Goal: Complete application form: Complete application form

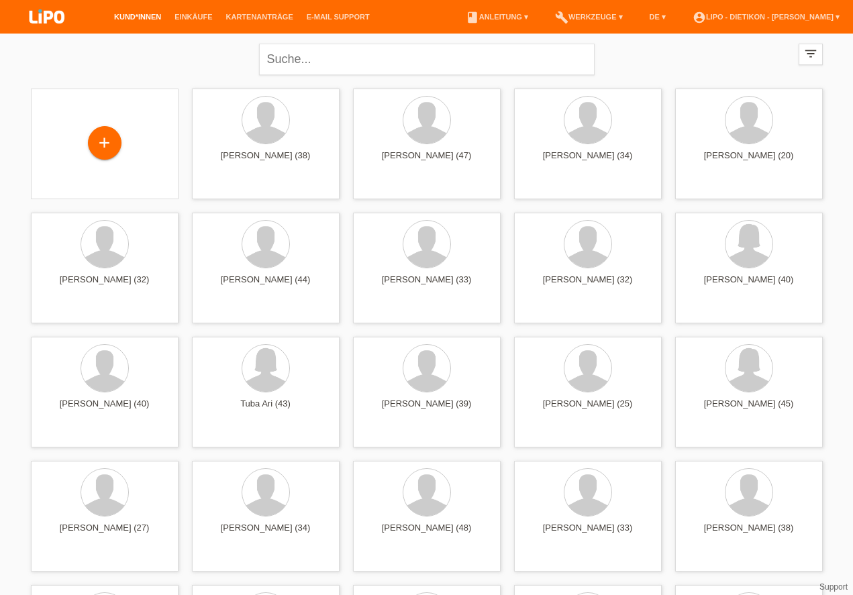
click at [135, 16] on link "Kund*innen" at bounding box center [137, 17] width 60 height 8
click at [111, 149] on div "+" at bounding box center [107, 144] width 32 height 23
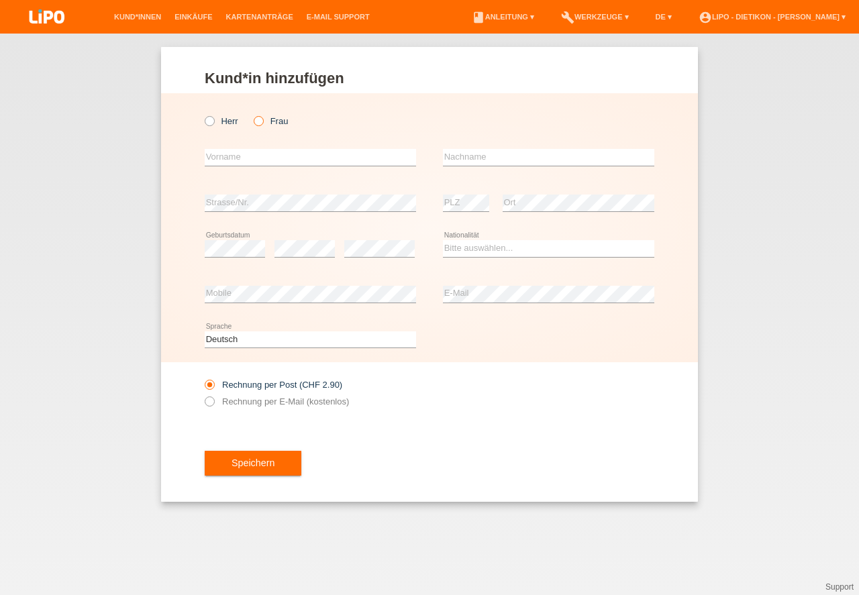
click at [256, 125] on input "Frau" at bounding box center [258, 120] width 9 height 9
radio input "true"
click at [262, 154] on input "text" at bounding box center [310, 157] width 211 height 17
type input "Bella Mihaylova"
click at [480, 156] on input "Ateric" at bounding box center [548, 157] width 211 height 17
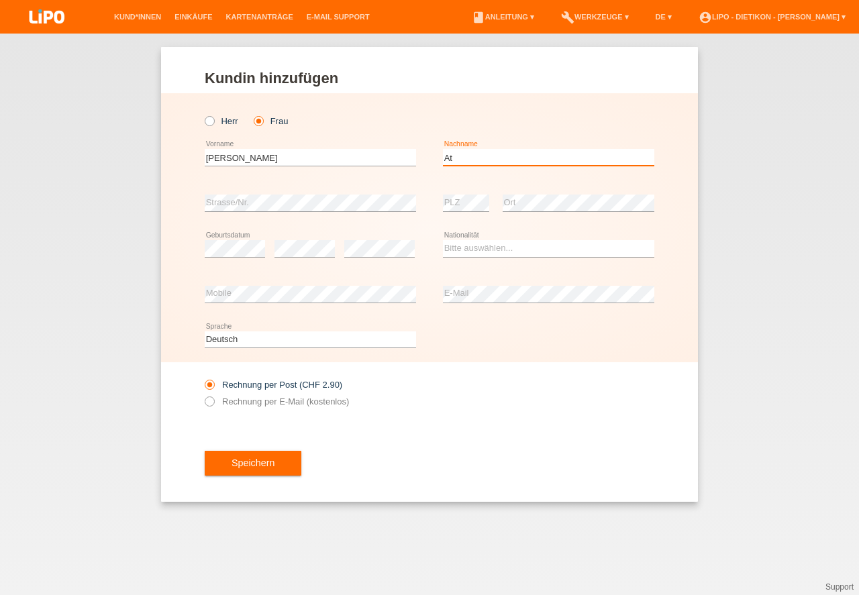
type input "A"
type input "[DEMOGRAPHIC_DATA]"
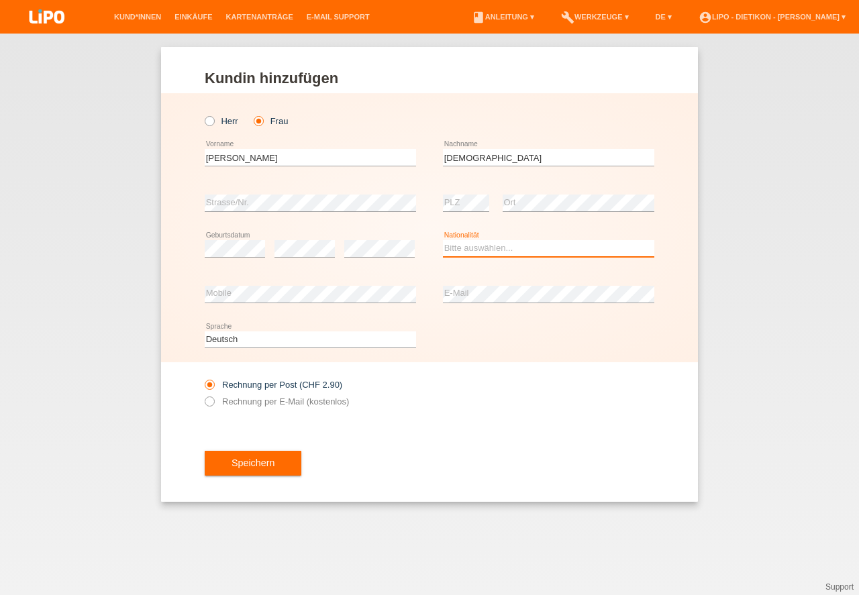
click at [495, 248] on select "Bitte auswählen... Schweiz Deutschland Liechtenstein Österreich ------------ Af…" at bounding box center [548, 248] width 211 height 16
select select "BG"
click at [0, 0] on option "Bulgarien" at bounding box center [0, 0] width 0 height 0
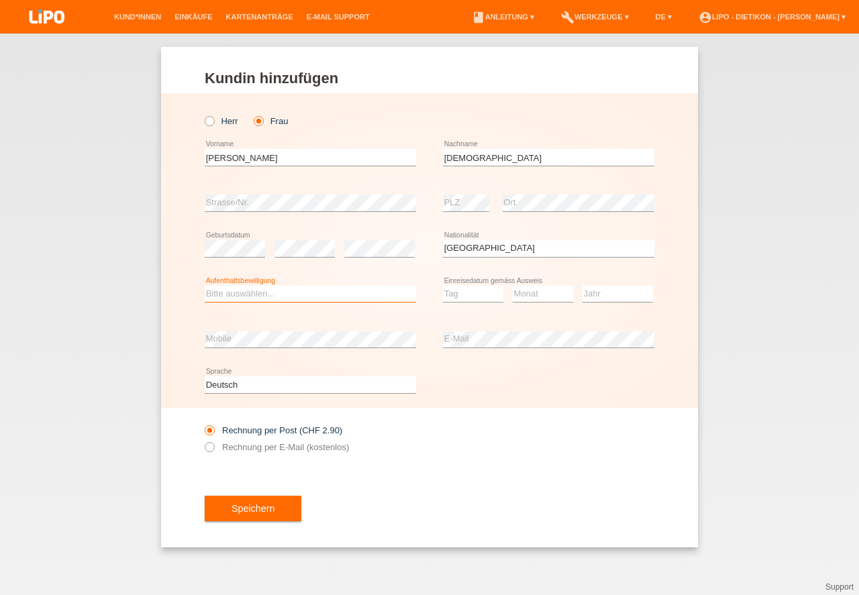
click at [235, 299] on select "Bitte auswählen... C B B - Flüchtlingsstatus Andere" at bounding box center [310, 294] width 211 height 16
select select "C"
click at [0, 0] on option "C" at bounding box center [0, 0] width 0 height 0
click at [453, 293] on select "Tag 01 02 03 04 05 06 07 08 09 10 11" at bounding box center [473, 294] width 60 height 16
select select "23"
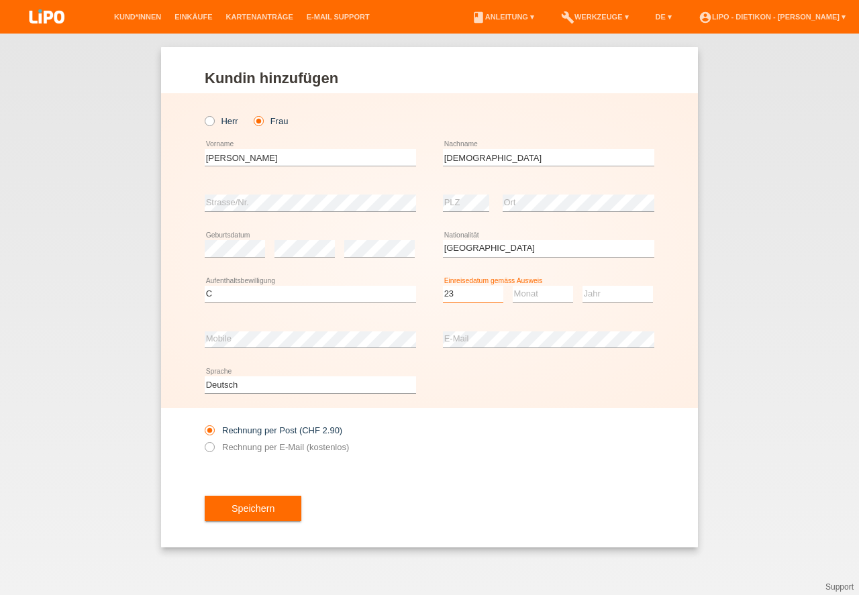
click at [0, 0] on option "23" at bounding box center [0, 0] width 0 height 0
click at [529, 301] on select "Monat 01 02 03 04 05 06 07 08 09 10 11" at bounding box center [543, 294] width 60 height 16
select select "08"
click at [0, 0] on option "08" at bounding box center [0, 0] width 0 height 0
click at [633, 298] on select "Jahr 2025 2024 2023 2022 2021 2020 2019 2018 2017 2016 2015 2014 2013 2012 2011…" at bounding box center [617, 294] width 70 height 16
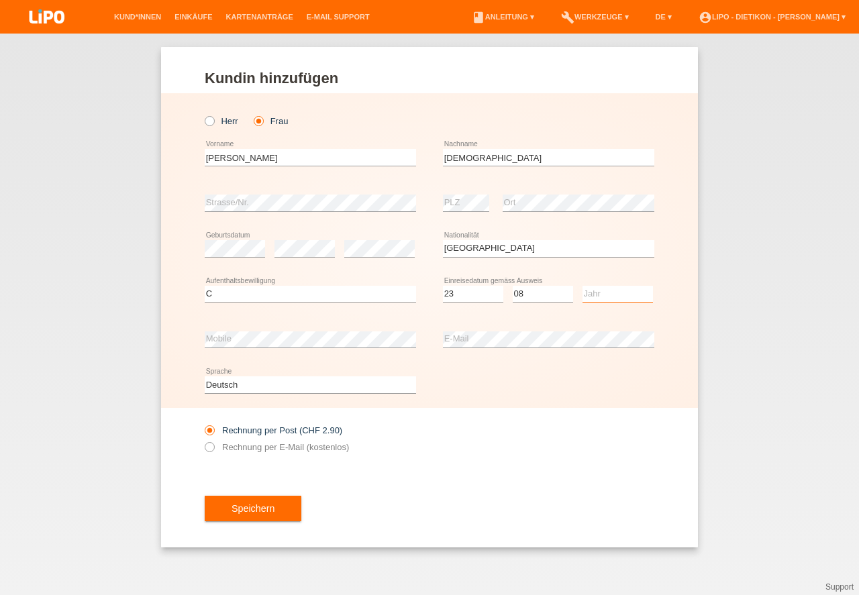
select select "2011"
click at [0, 0] on option "2011" at bounding box center [0, 0] width 0 height 0
click at [279, 349] on div "error Mobile" at bounding box center [310, 340] width 211 height 46
click at [213, 451] on input "Rechnung per E-Mail (kostenlos)" at bounding box center [209, 450] width 9 height 17
radio input "true"
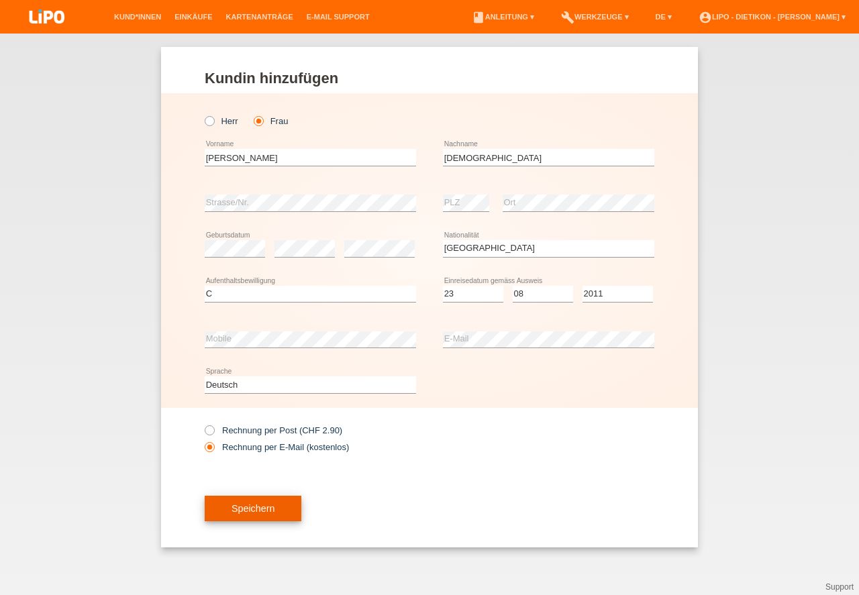
click at [258, 512] on button "Speichern" at bounding box center [253, 508] width 97 height 25
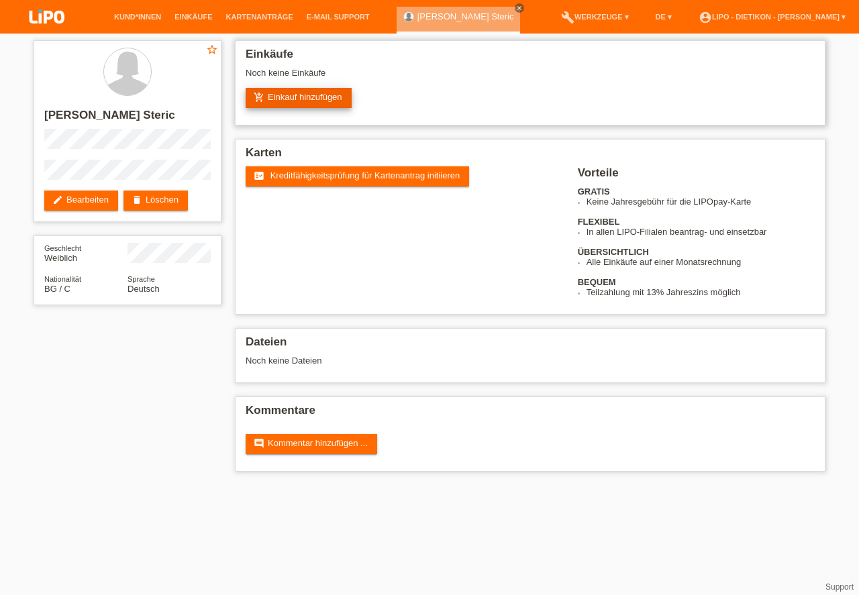
click at [315, 98] on link "add_shopping_cart Einkauf hinzufügen" at bounding box center [299, 98] width 106 height 20
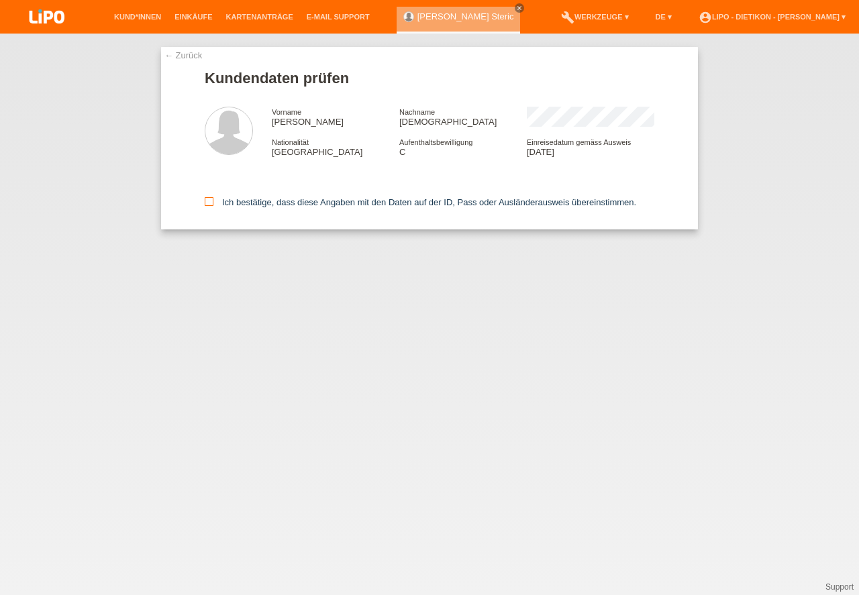
click at [212, 203] on icon at bounding box center [209, 201] width 9 height 9
click at [212, 203] on input "Ich bestätige, dass diese Angaben mit den Daten auf der ID, Pass oder Ausländer…" at bounding box center [209, 201] width 9 height 9
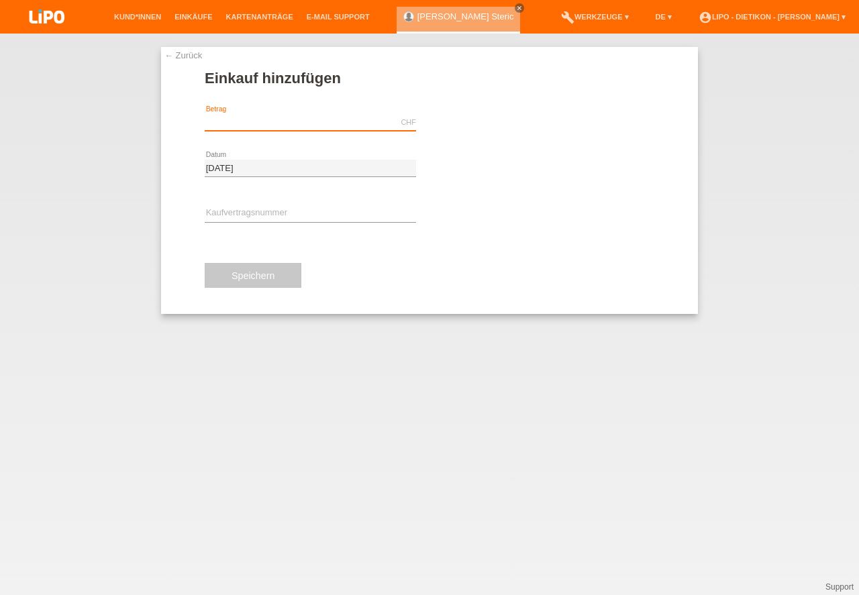
click at [252, 129] on input "text" at bounding box center [310, 122] width 211 height 17
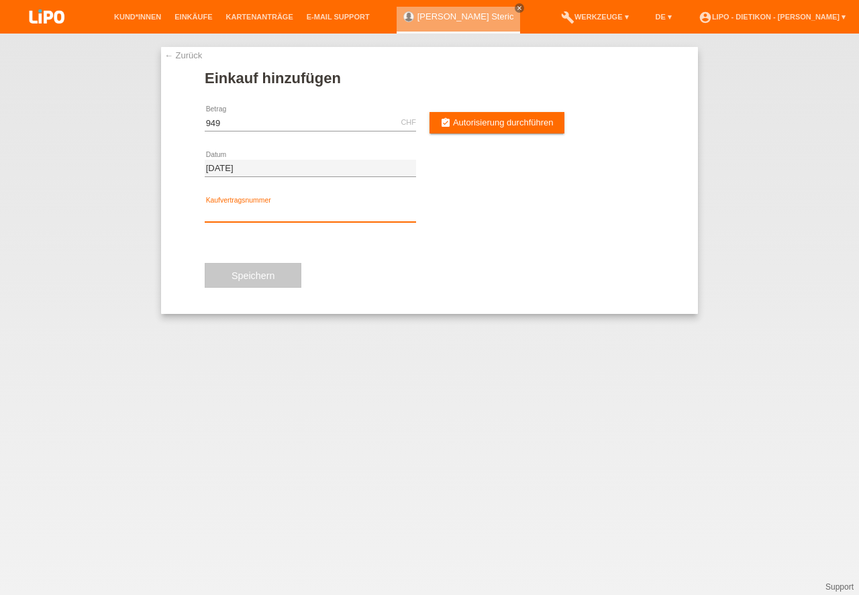
click at [317, 207] on input "text" at bounding box center [310, 213] width 211 height 17
type input "949.00"
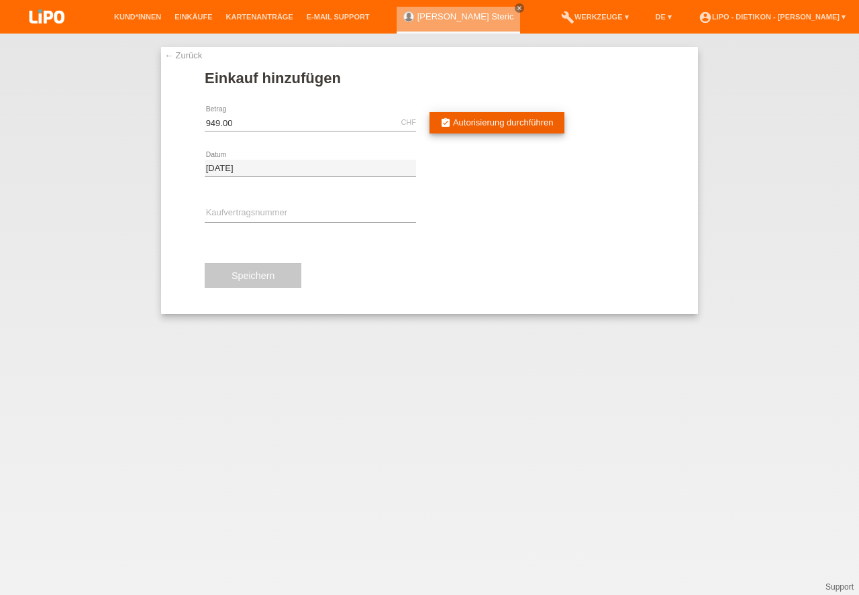
click at [473, 122] on span "Autorisierung durchführen" at bounding box center [503, 122] width 101 height 10
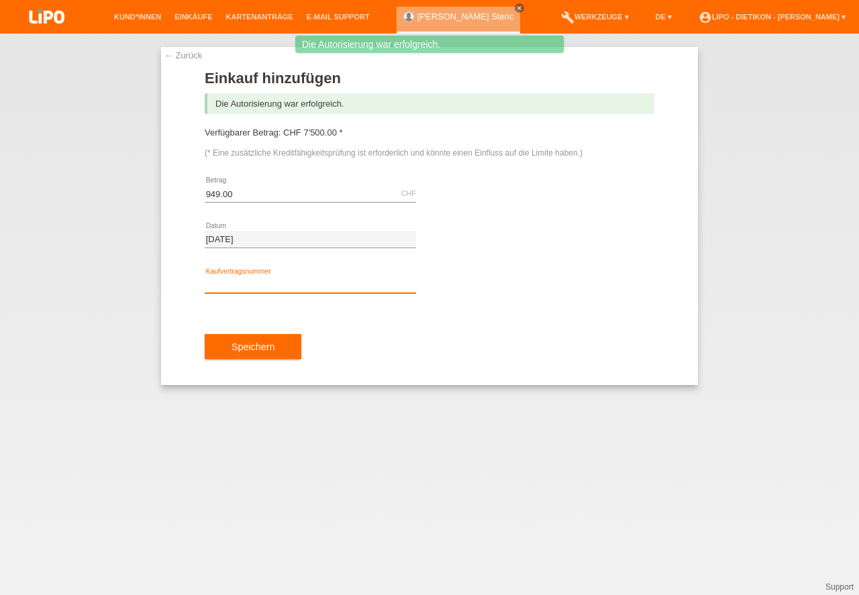
click at [261, 280] on input "text" at bounding box center [310, 284] width 211 height 17
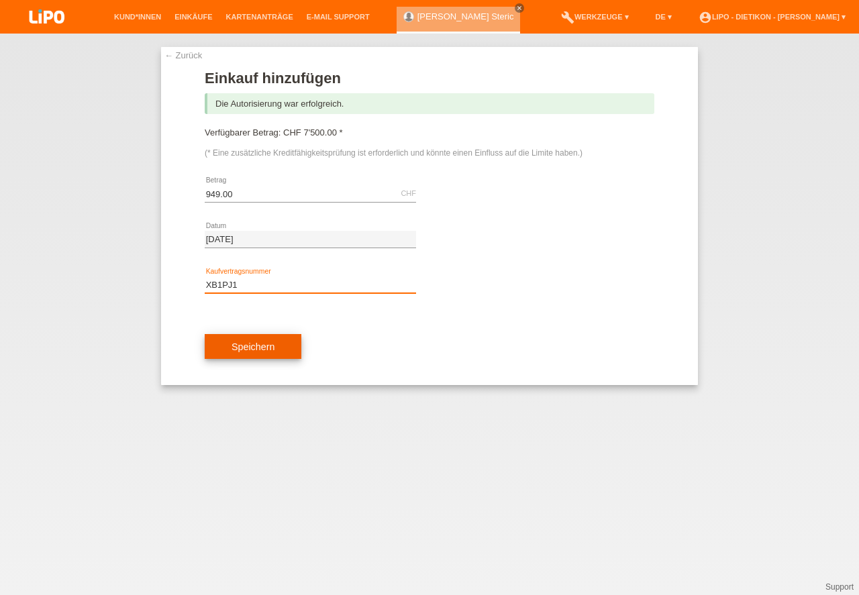
type input "XB1PJ1"
click at [250, 348] on button "Speichern" at bounding box center [253, 346] width 97 height 25
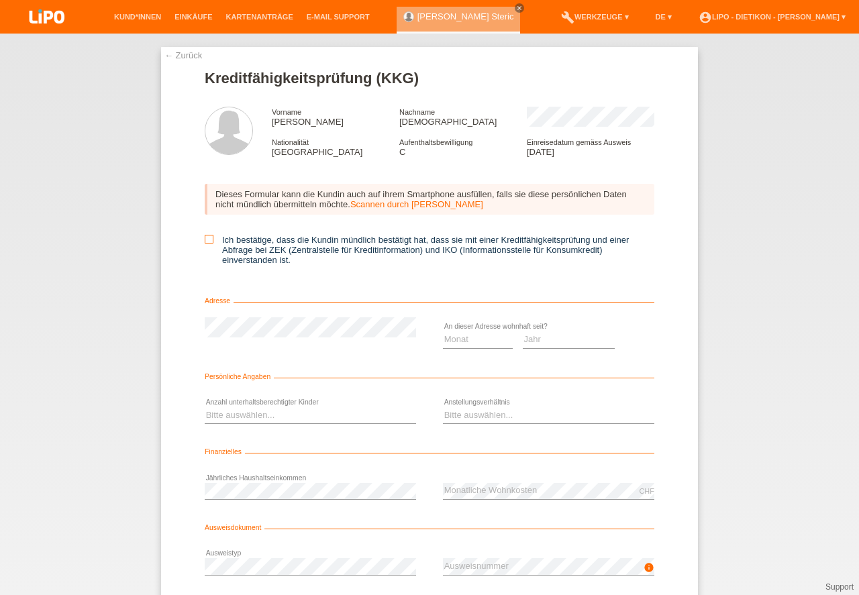
click at [209, 242] on icon at bounding box center [209, 239] width 9 height 9
click at [209, 242] on input "Ich bestätige, dass die Kundin mündlich bestätigt hat, dass sie mit einer Kredi…" at bounding box center [209, 239] width 9 height 9
checkbox input "true"
click at [487, 344] on select "Monat 01 02 03 04 05 06 07 08 09 10" at bounding box center [478, 339] width 70 height 16
select select "06"
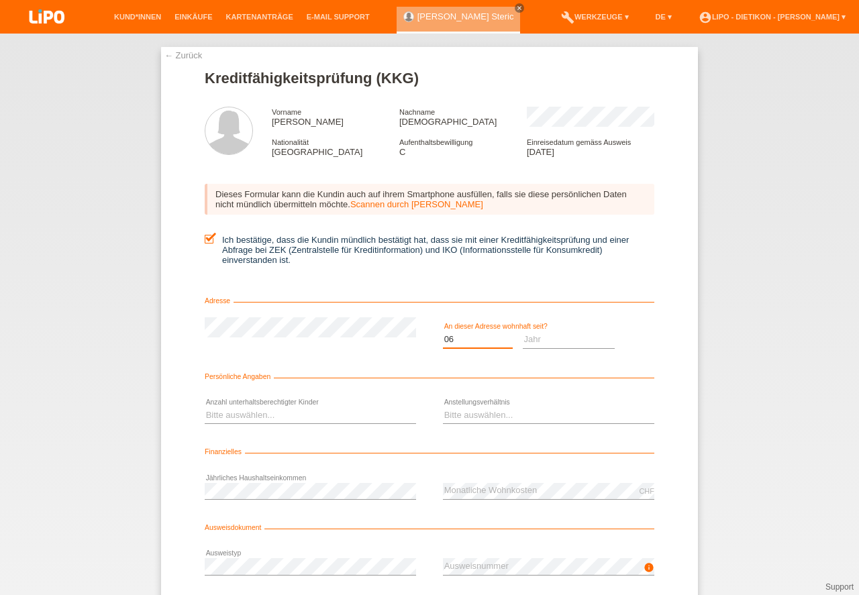
click at [0, 0] on option "06" at bounding box center [0, 0] width 0 height 0
click at [554, 341] on select "Jahr 2025 2024 2023 2022 2021 2020 2019 2018 2017 2016 2015 2014 2013 2012 2011…" at bounding box center [569, 339] width 93 height 16
select select "2012"
click at [0, 0] on option "2012" at bounding box center [0, 0] width 0 height 0
click at [216, 420] on select "Bitte auswählen... 0 1 2 3 4 5 6 7 8 9" at bounding box center [310, 415] width 211 height 16
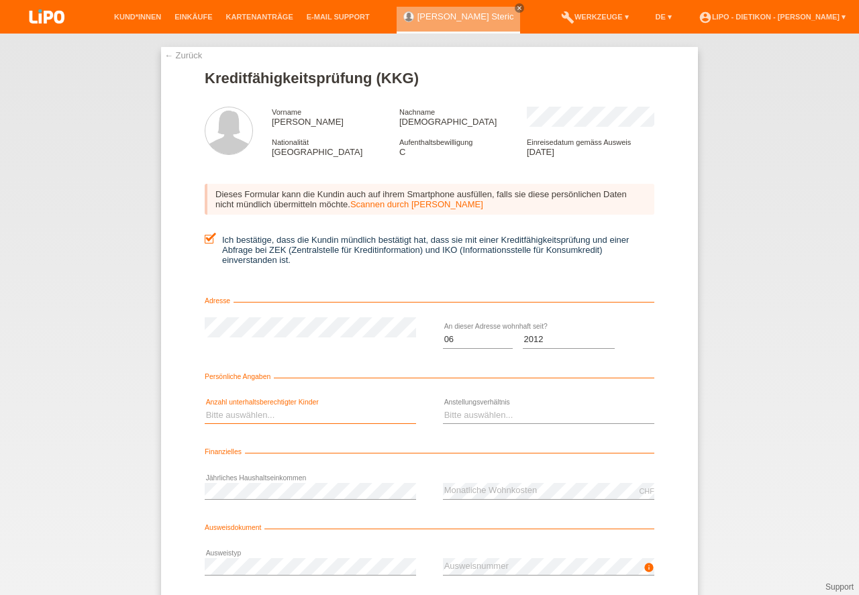
select select "1"
click at [0, 0] on option "1" at bounding box center [0, 0] width 0 height 0
click at [502, 417] on select "Bitte auswählen... Unbefristet Befristet Lehrling/Student Pensioniert Nicht arb…" at bounding box center [548, 415] width 211 height 16
select select "UNLIMITED"
click at [0, 0] on option "Unbefristet" at bounding box center [0, 0] width 0 height 0
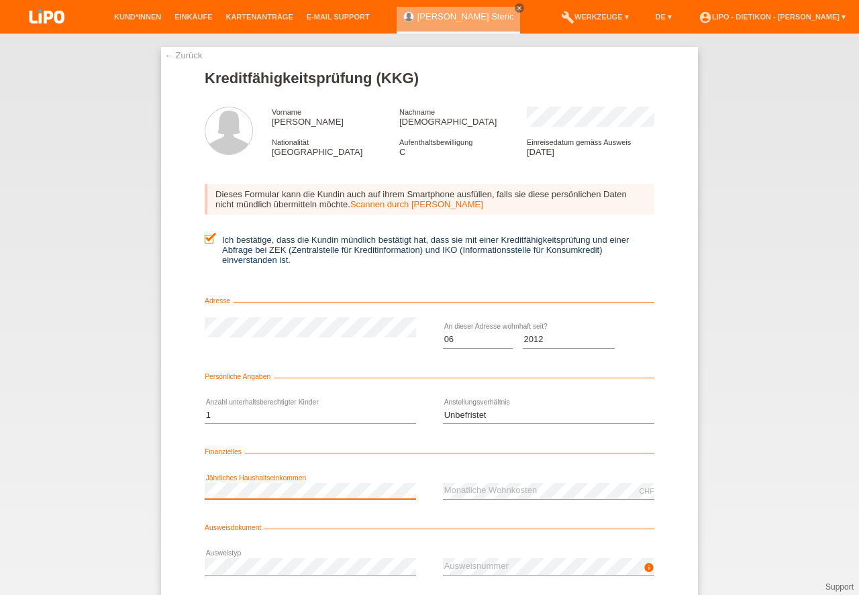
scroll to position [89, 0]
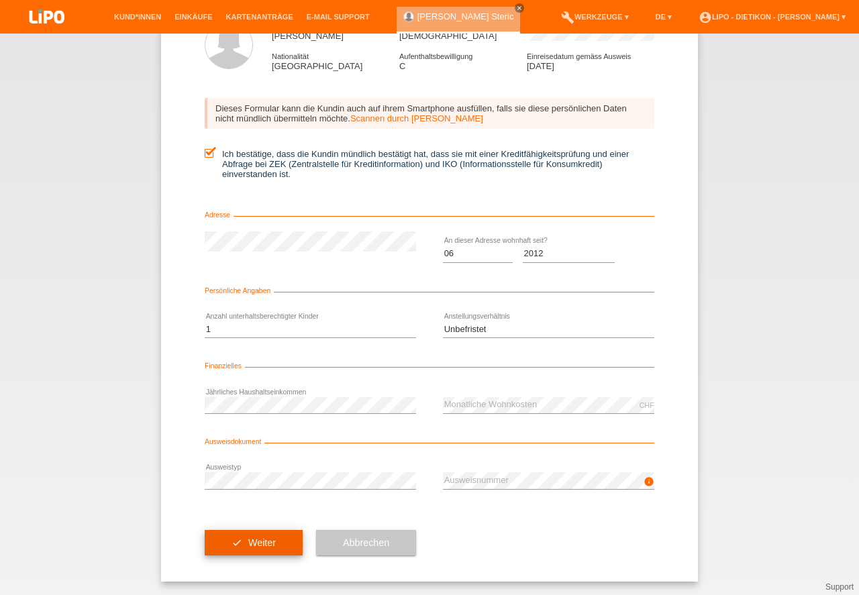
click at [251, 542] on button "check Weiter" at bounding box center [254, 542] width 98 height 25
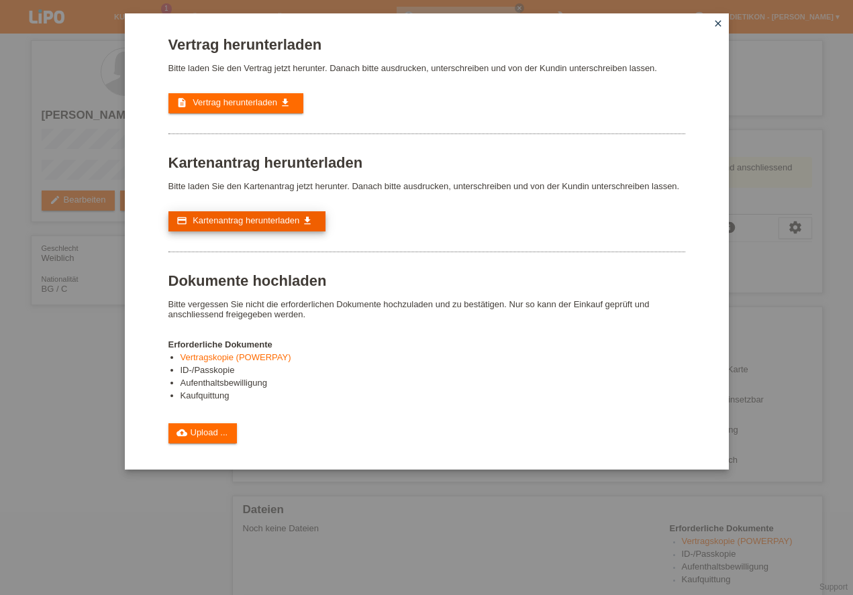
click at [266, 221] on span "Kartenantrag herunterladen" at bounding box center [246, 220] width 107 height 10
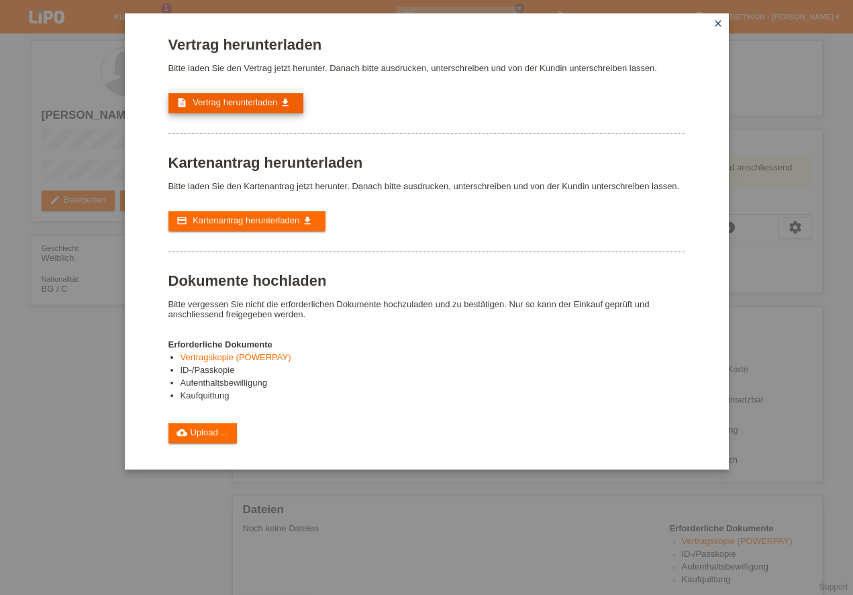
click at [241, 99] on span "Vertrag herunterladen" at bounding box center [235, 102] width 85 height 10
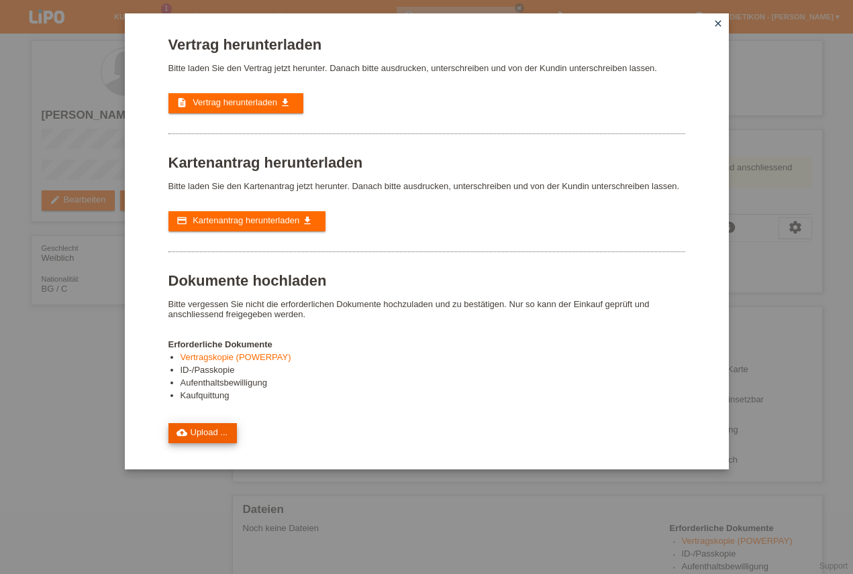
click at [205, 435] on link "cloud_upload Upload ..." at bounding box center [202, 433] width 69 height 20
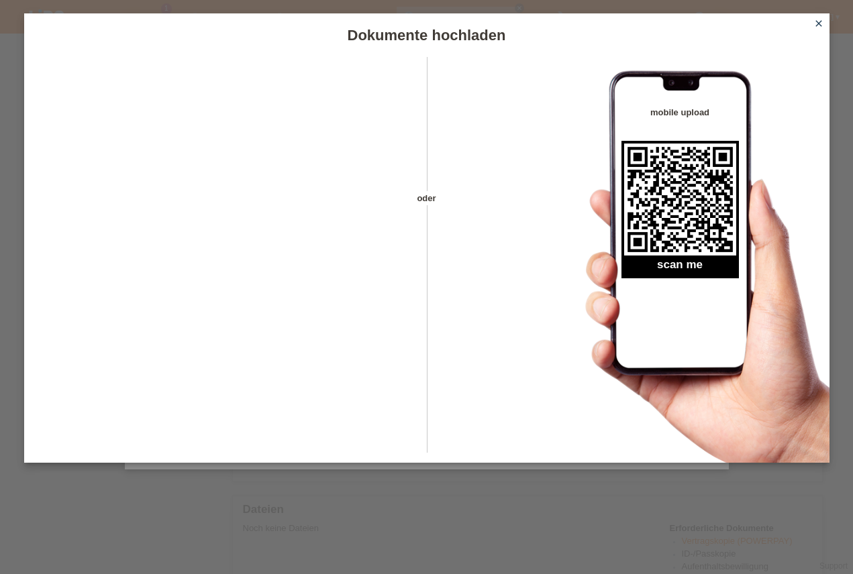
click at [818, 23] on icon "close" at bounding box center [818, 23] width 11 height 11
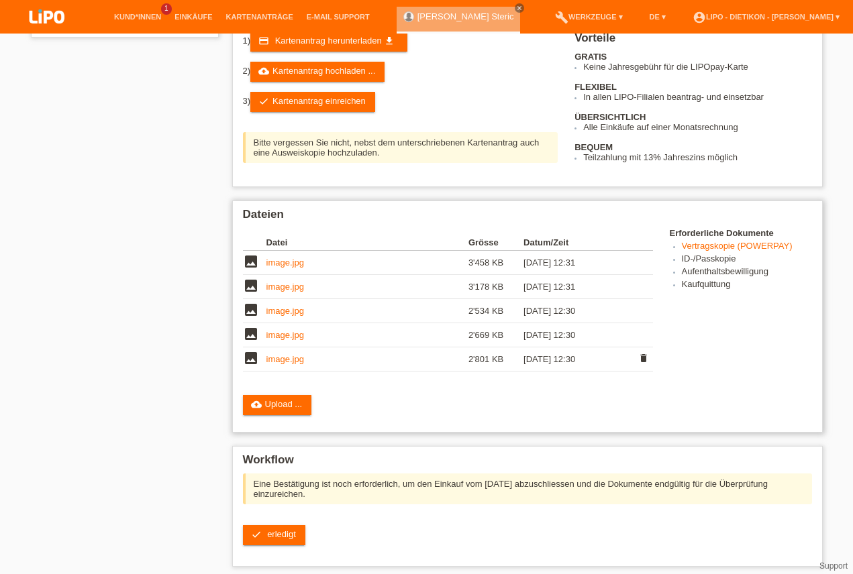
scroll to position [362, 0]
click at [282, 525] on link "check erledigt" at bounding box center [274, 535] width 62 height 20
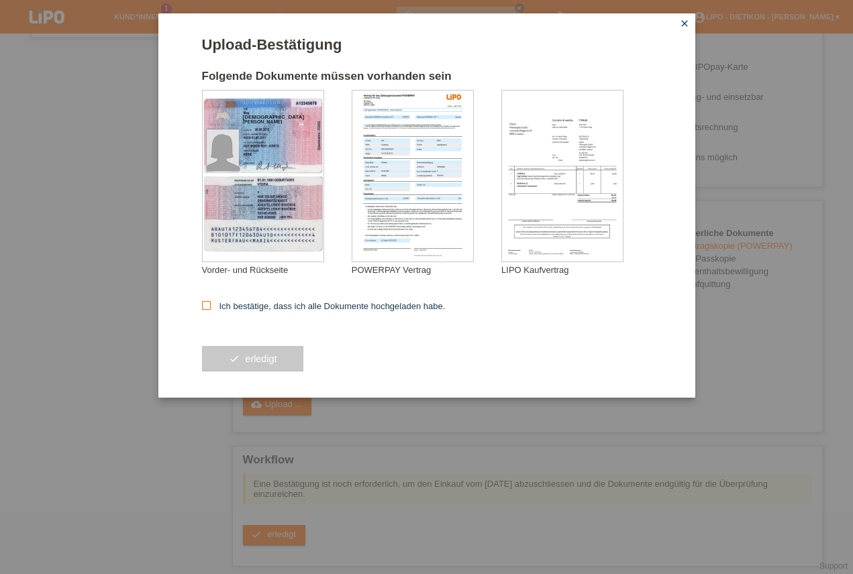
click at [207, 305] on icon at bounding box center [206, 305] width 9 height 9
click at [207, 305] on input "Ich bestätige, dass ich alle Dokumente hochgeladen habe." at bounding box center [206, 305] width 9 height 9
checkbox input "true"
click at [273, 366] on button "check erledigt" at bounding box center [253, 358] width 102 height 25
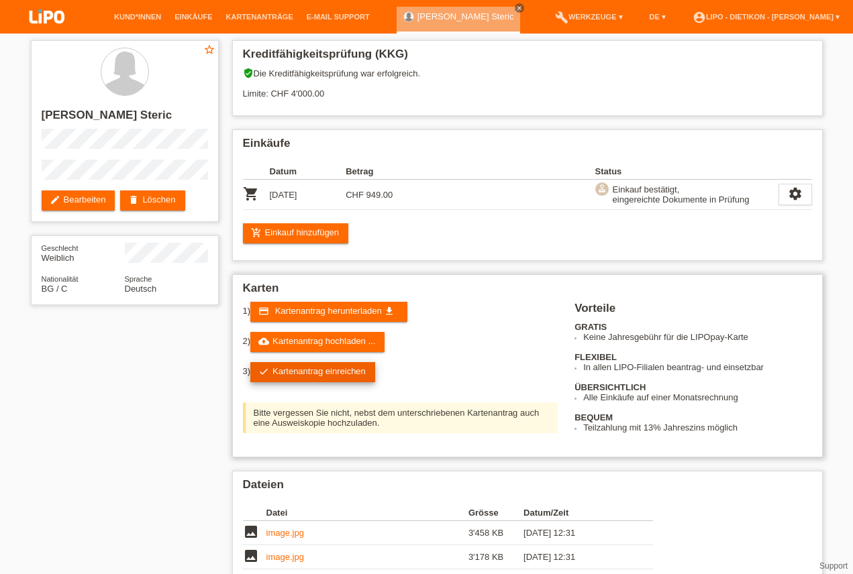
scroll to position [38, 0]
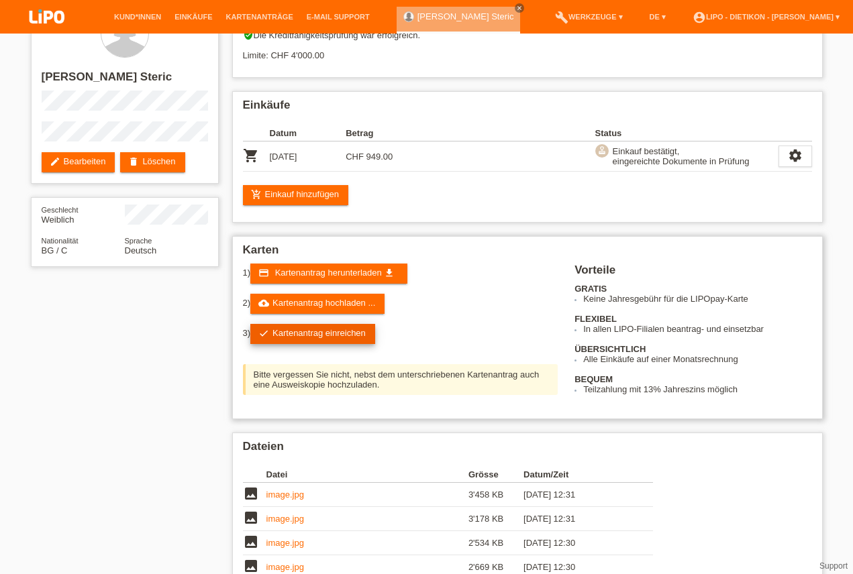
click at [339, 337] on link "check Kartenantrag einreichen" at bounding box center [312, 334] width 125 height 20
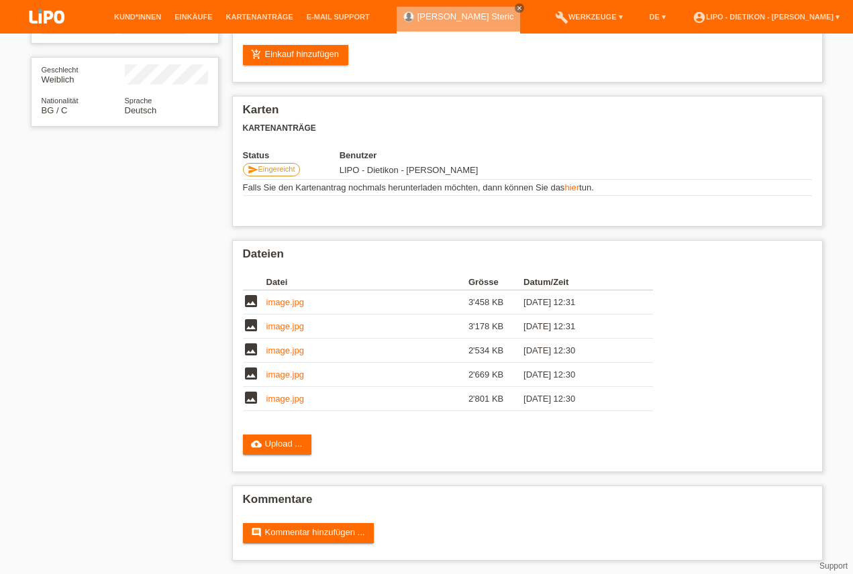
scroll to position [76, 0]
click at [282, 455] on link "cloud_upload Upload ..." at bounding box center [277, 445] width 69 height 20
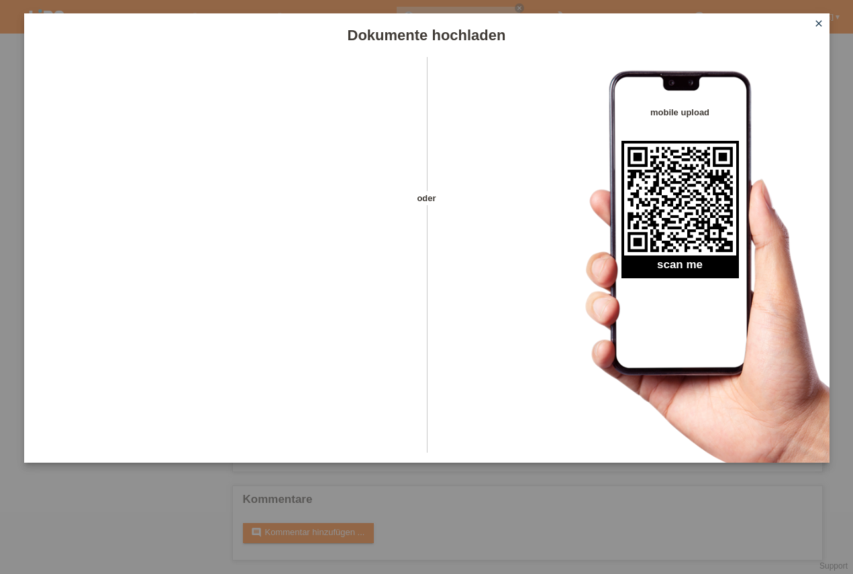
click at [822, 27] on icon "close" at bounding box center [818, 23] width 11 height 11
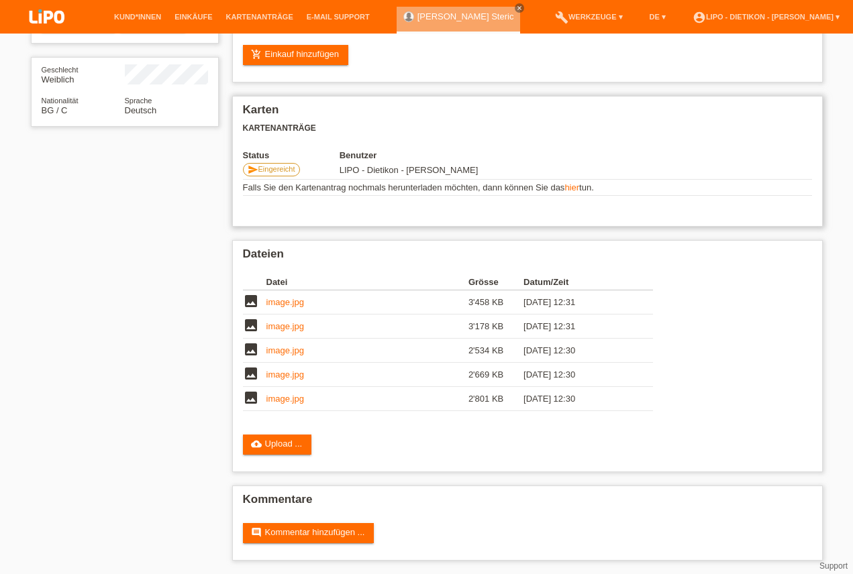
scroll to position [178, 0]
click at [130, 17] on link "Kund*innen" at bounding box center [137, 17] width 60 height 8
